Goal: Information Seeking & Learning: Learn about a topic

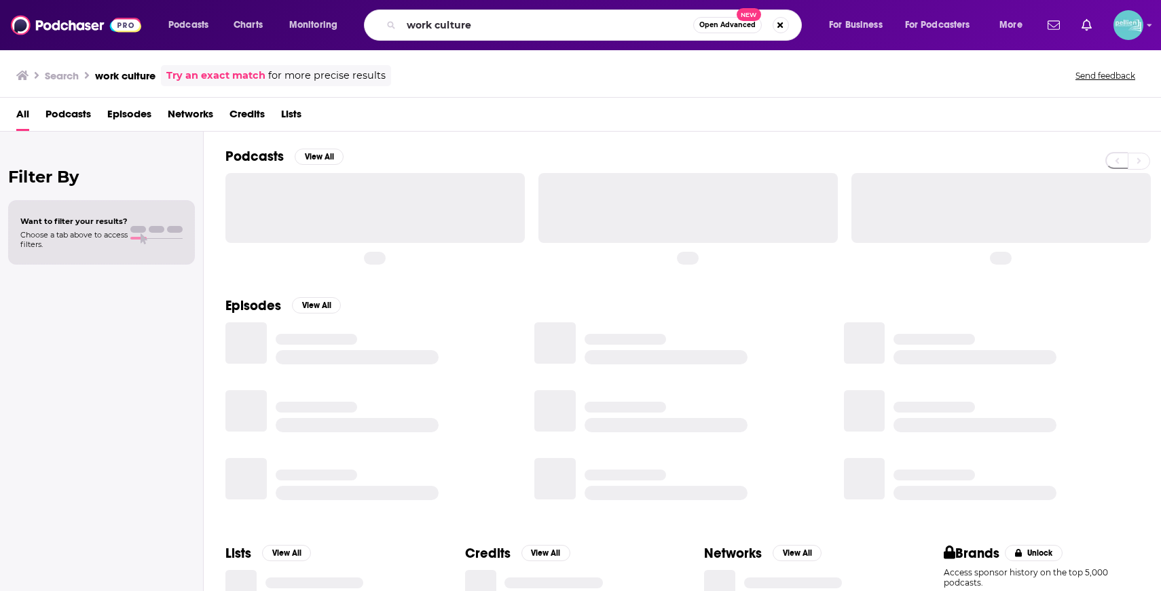
click at [566, 29] on input "work culture" at bounding box center [547, 25] width 292 height 22
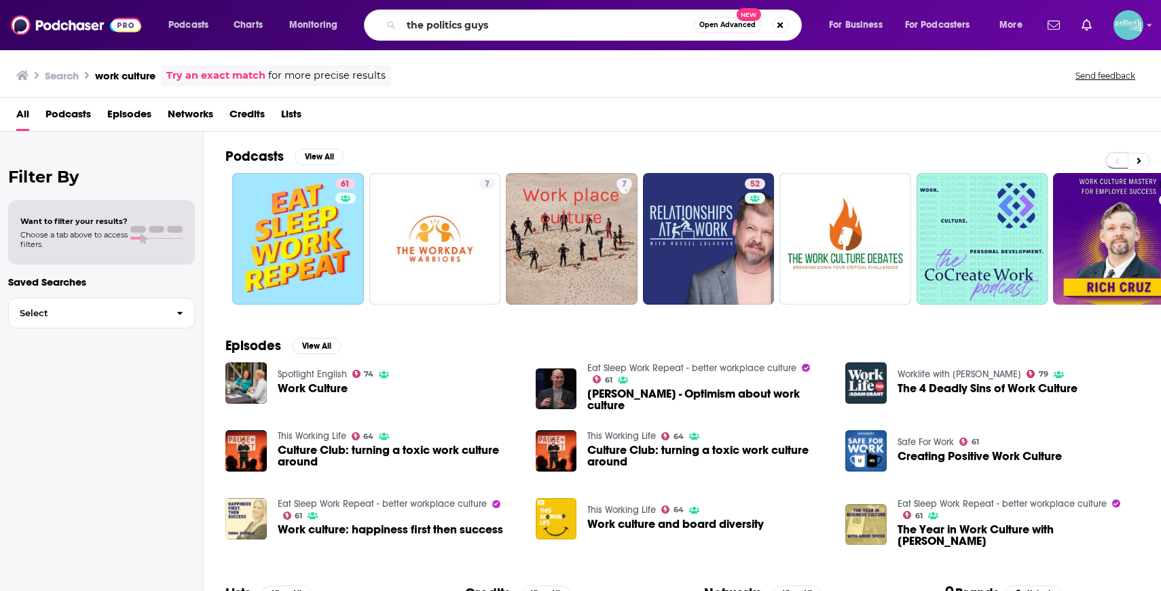
type input "the politics guys"
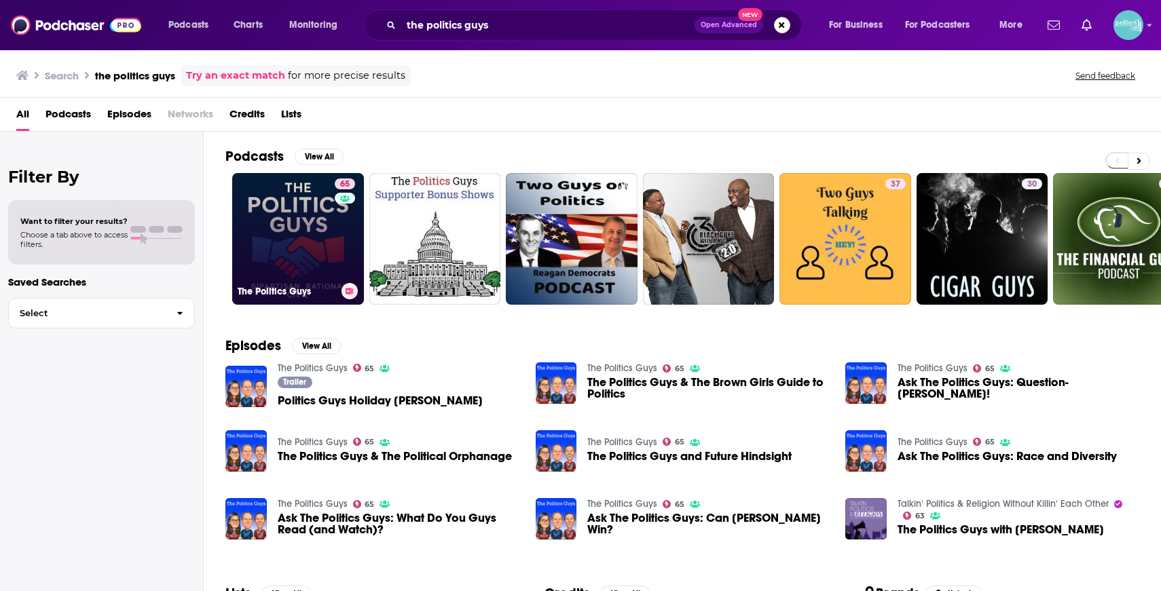
click at [289, 221] on link "65 The Politics Guys" at bounding box center [298, 239] width 132 height 132
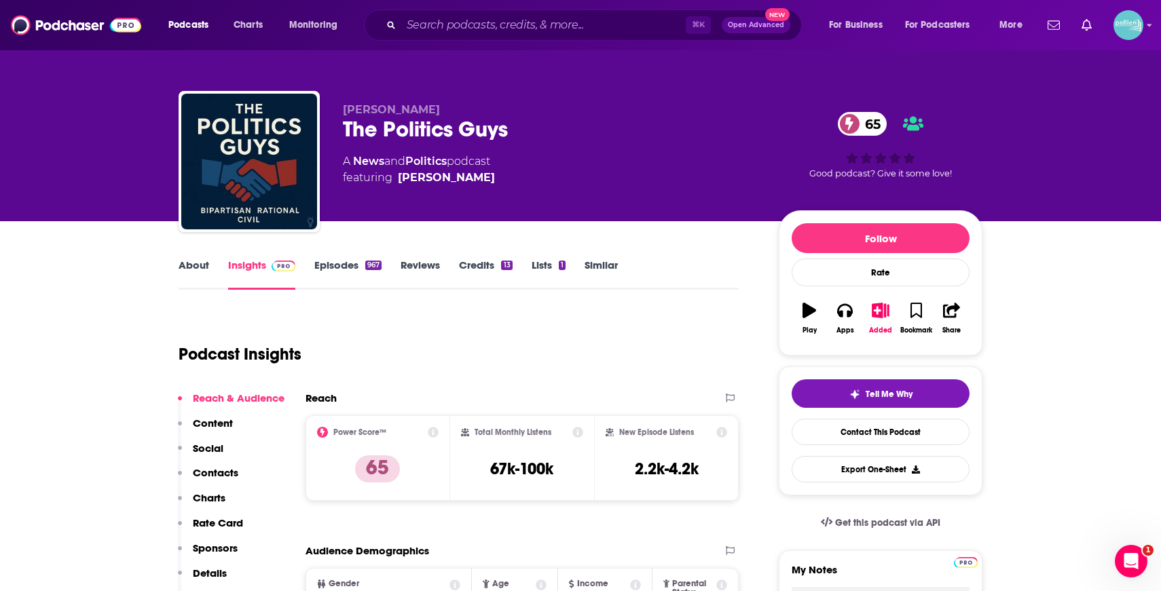
click at [198, 270] on link "About" at bounding box center [194, 274] width 31 height 31
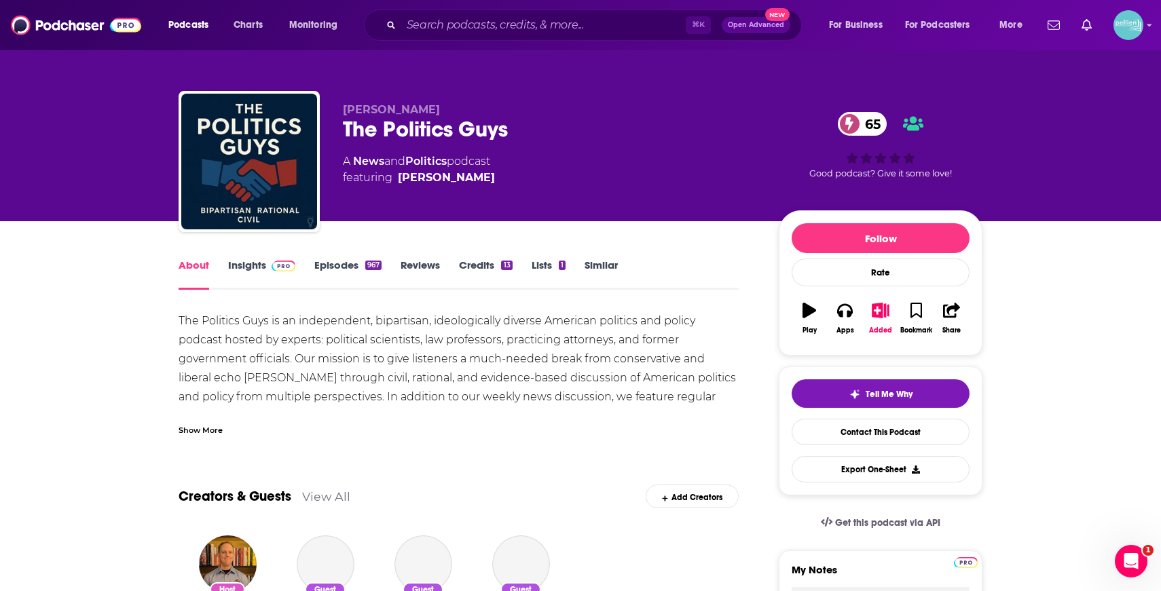
click at [231, 429] on div "Show More" at bounding box center [459, 424] width 560 height 23
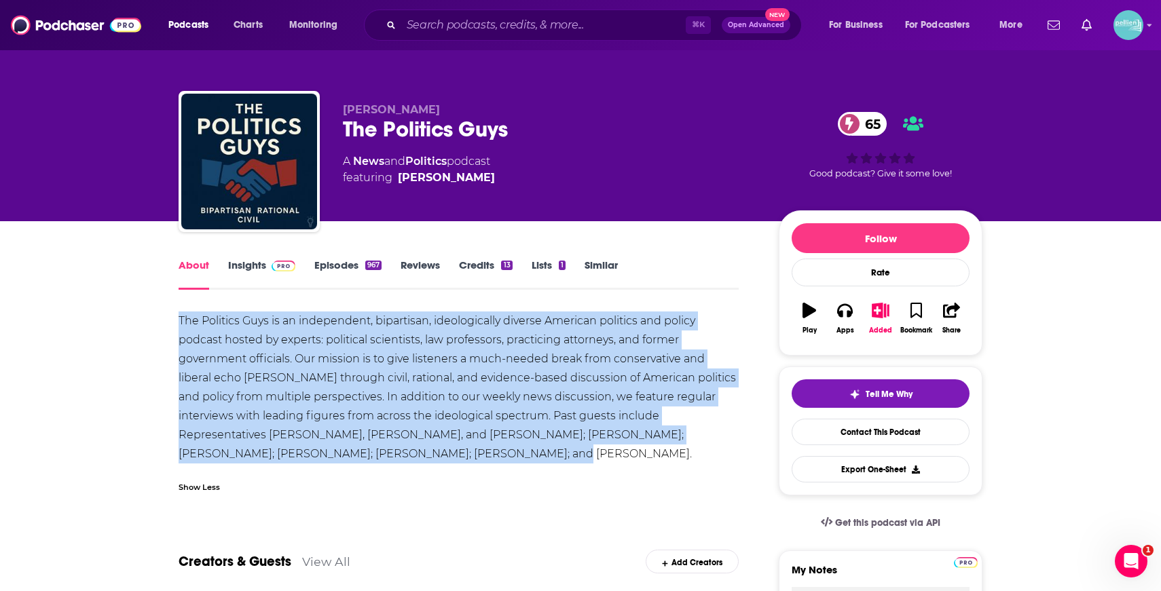
drag, startPoint x: 352, startPoint y: 455, endPoint x: 168, endPoint y: 324, distance: 225.8
copy div "The Politics Guys is an independent, bipartisan, ideologically diverse American…"
click at [276, 270] on img at bounding box center [283, 266] width 24 height 11
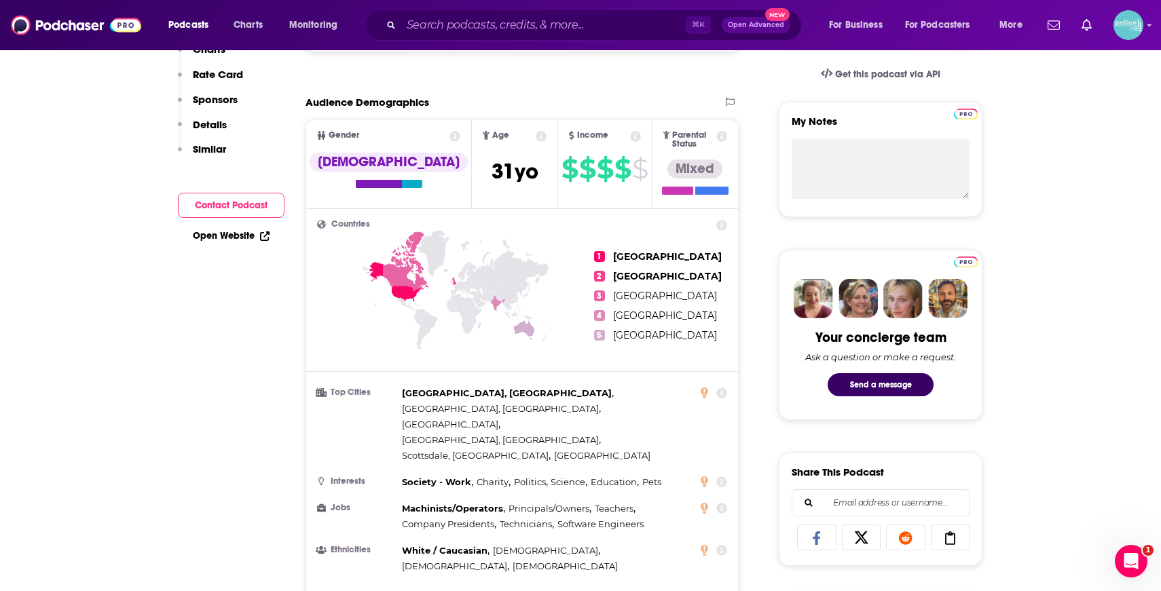
scroll to position [69, 0]
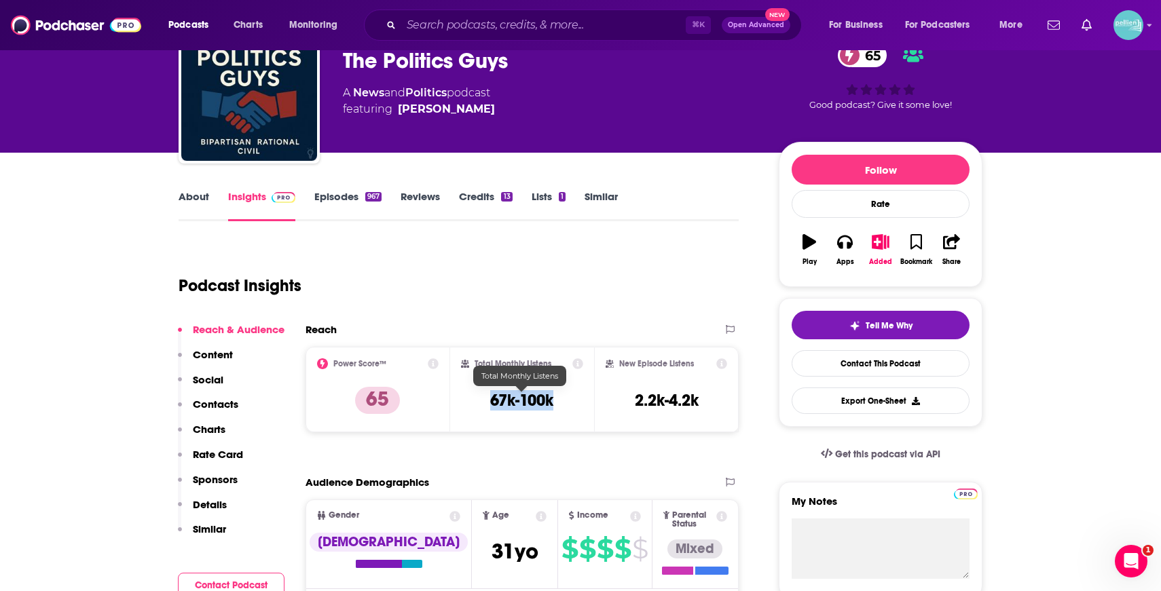
drag, startPoint x: 567, startPoint y: 393, endPoint x: 481, endPoint y: 396, distance: 86.9
click at [481, 396] on div "Total Monthly Listens 67k-100k" at bounding box center [522, 389] width 123 height 62
copy h3 "67k-100k"
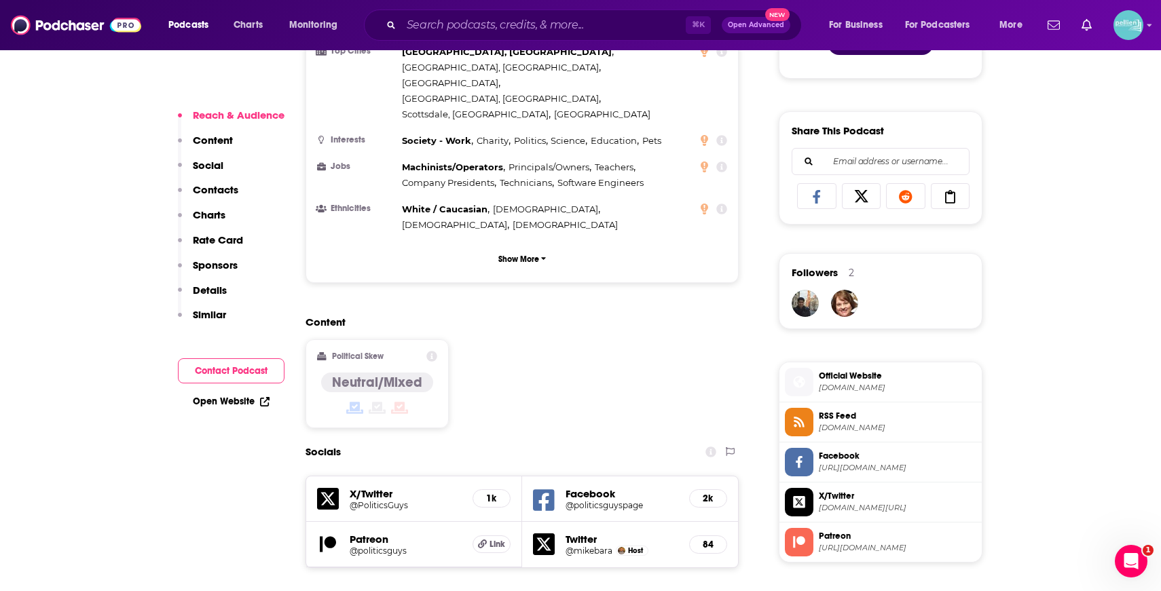
scroll to position [791, 0]
click at [592, 352] on div "Content Political Skew Neutral/Mixed" at bounding box center [521, 376] width 433 height 124
click at [217, 405] on link "Open Website" at bounding box center [231, 402] width 77 height 12
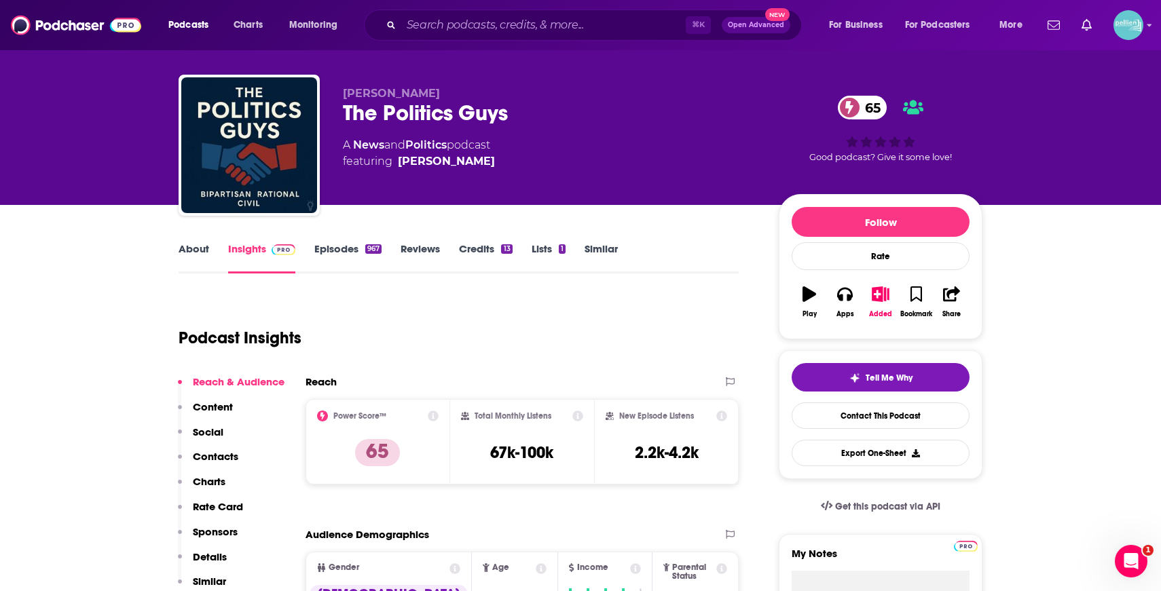
scroll to position [13, 0]
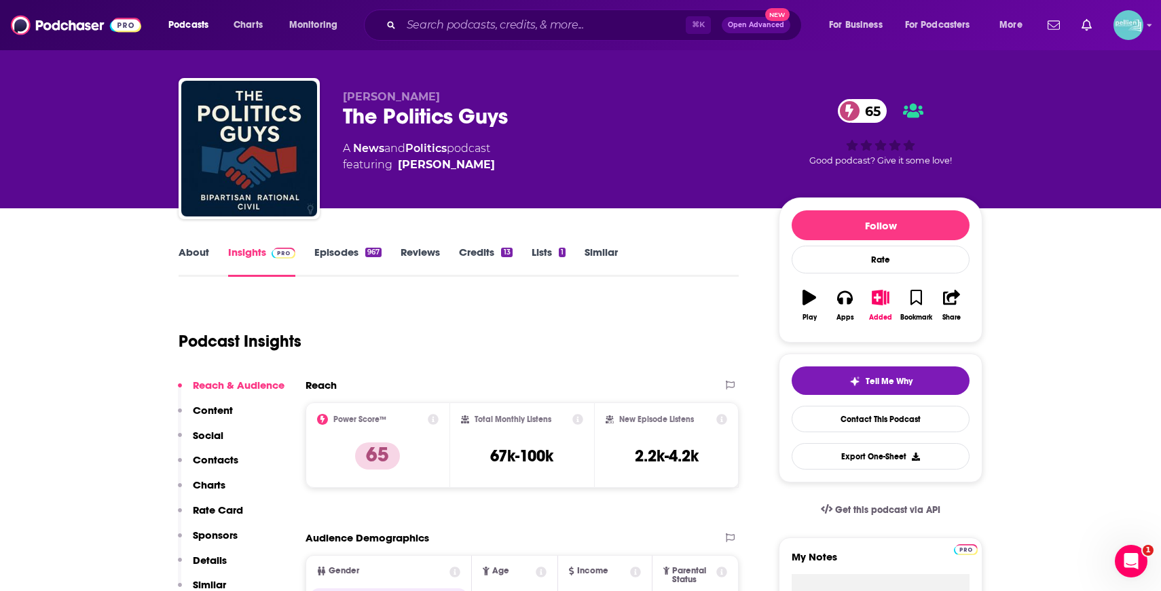
click at [350, 262] on link "Episodes 967" at bounding box center [347, 261] width 67 height 31
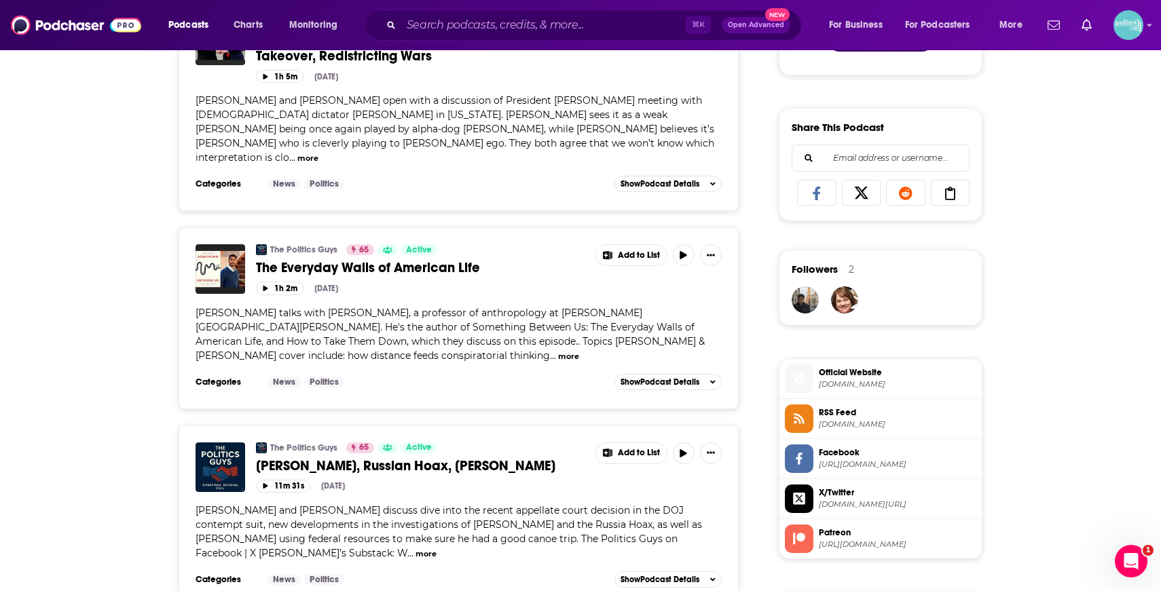
scroll to position [884, 0]
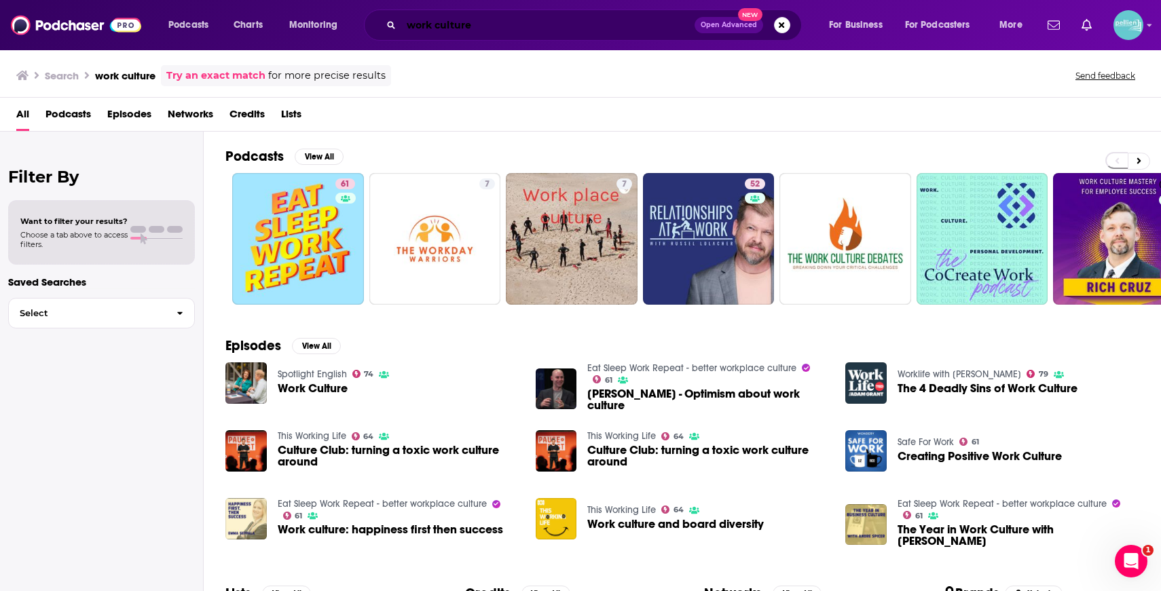
click at [589, 21] on input "work culture" at bounding box center [547, 25] width 293 height 22
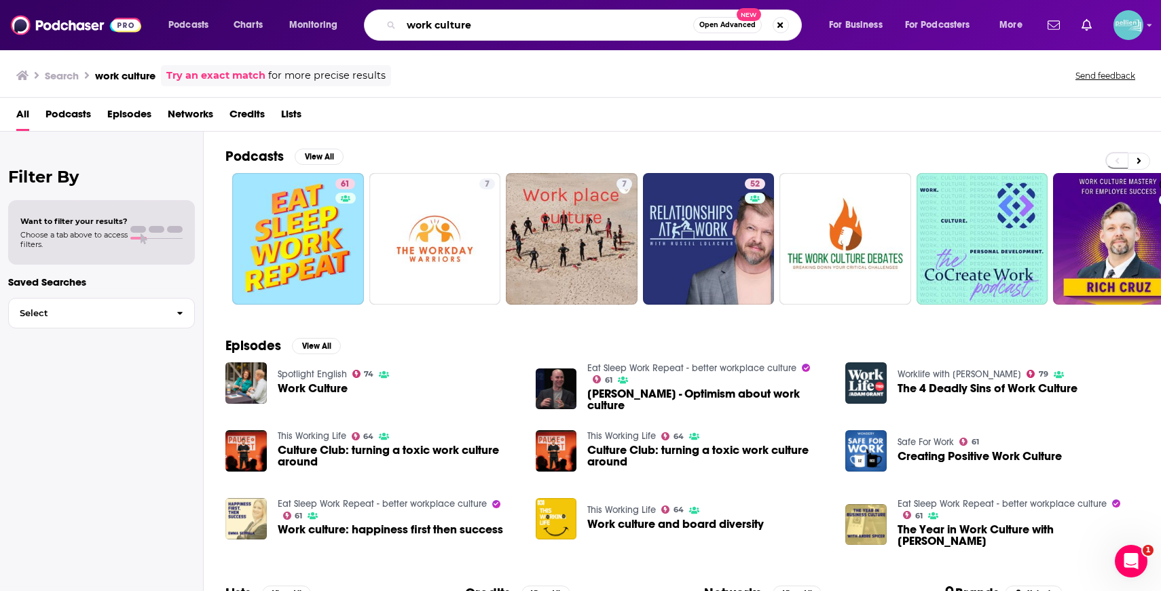
click at [589, 21] on input "work culture" at bounding box center [547, 25] width 292 height 22
type input "w"
type input "the human risk"
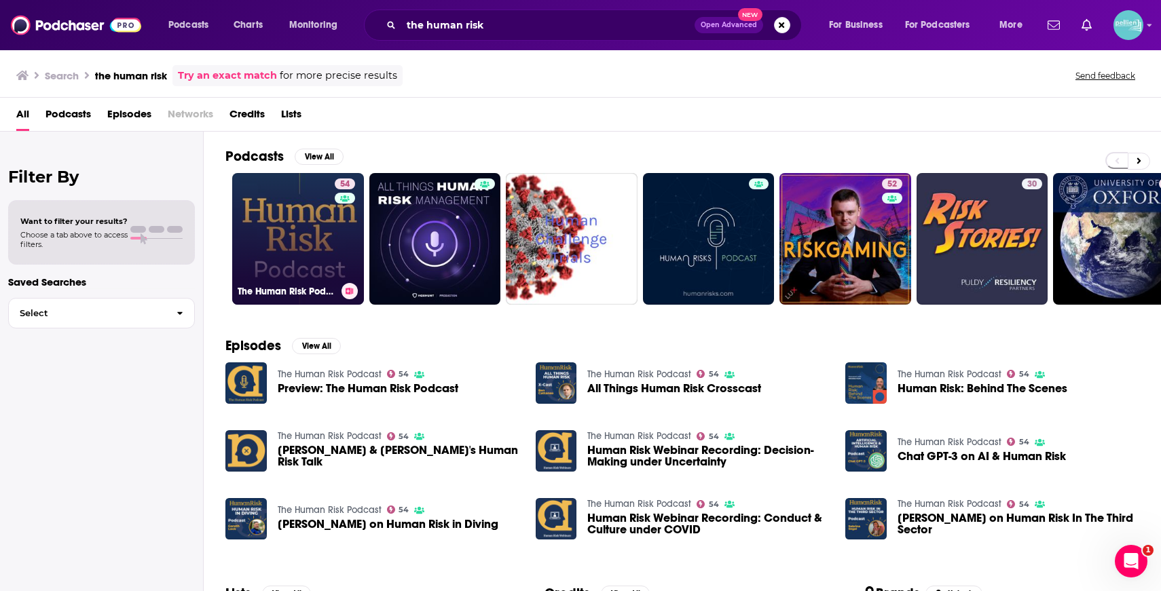
click at [275, 216] on link "54 The Human Risk Podcast" at bounding box center [298, 239] width 132 height 132
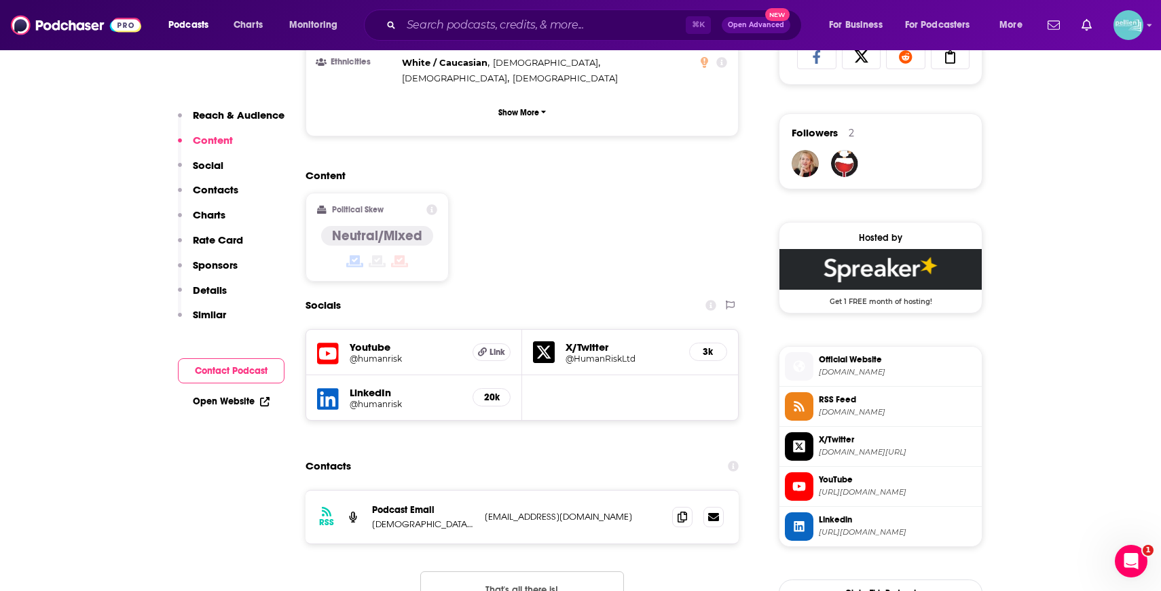
scroll to position [1059, 0]
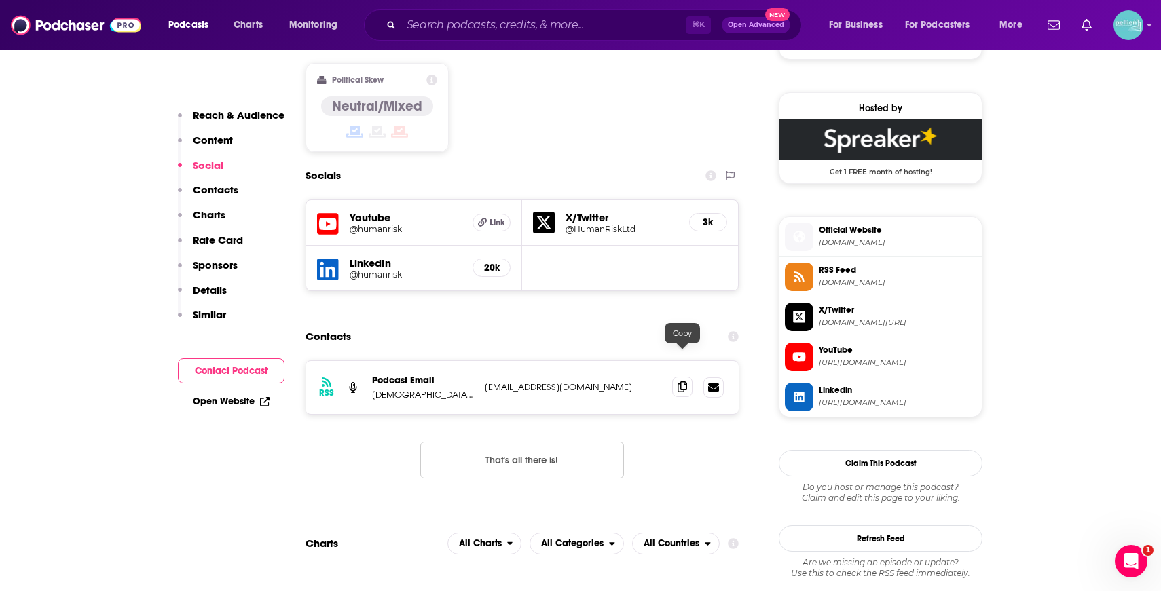
click at [681, 377] on span at bounding box center [682, 387] width 20 height 20
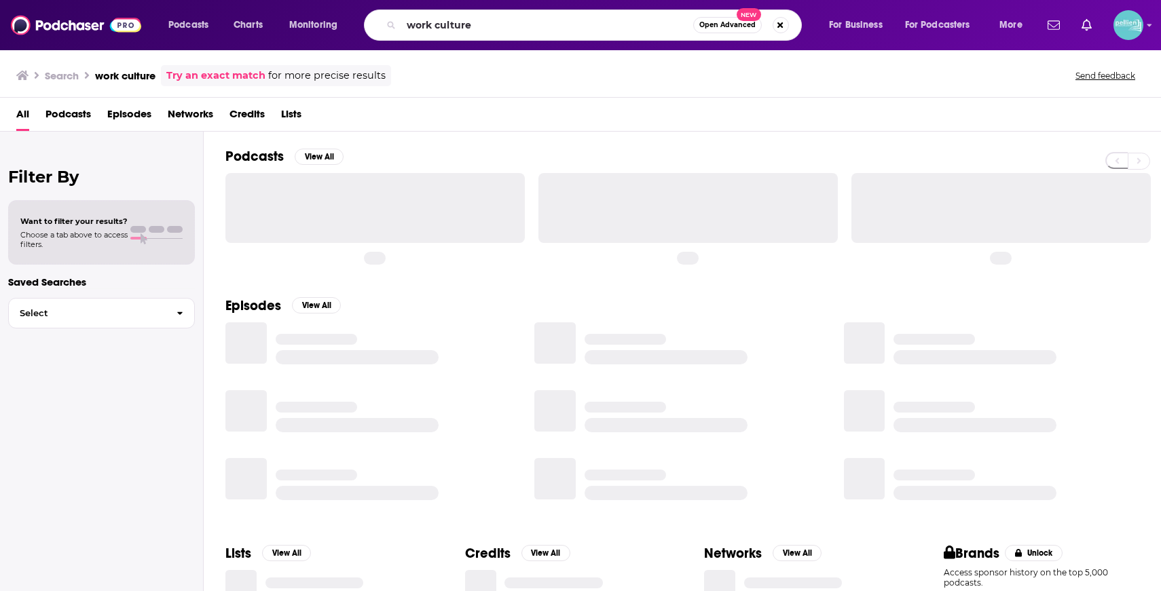
click at [555, 18] on input "work culture" at bounding box center [547, 25] width 292 height 22
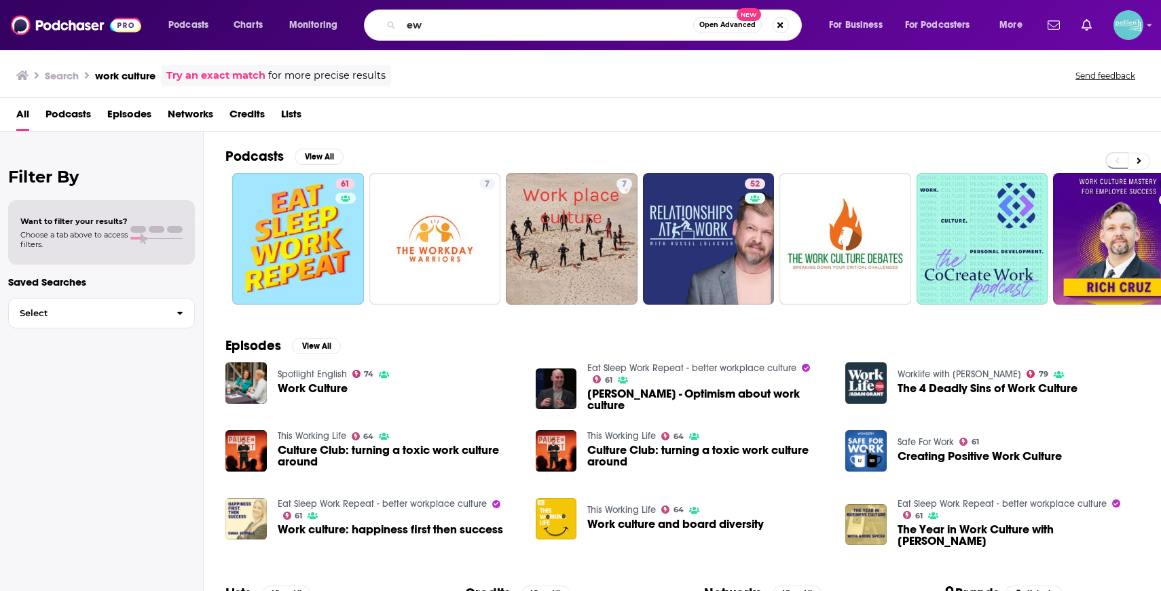
type input "e"
type input "new books network"
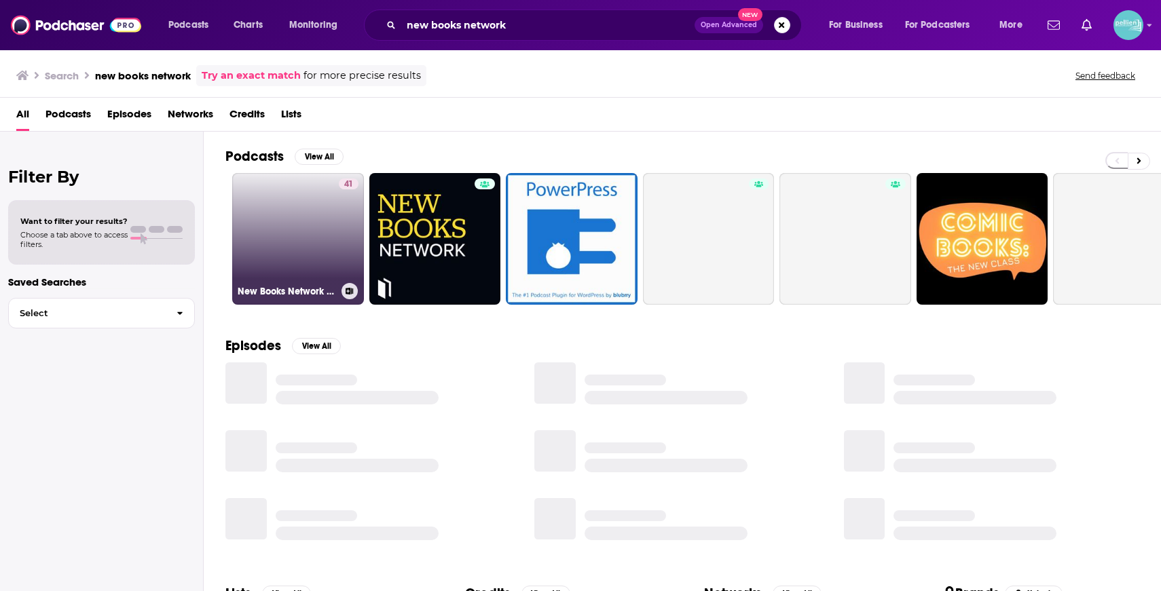
click at [259, 231] on link "41 New Books Network en español" at bounding box center [298, 239] width 132 height 132
